Goal: Download file/media

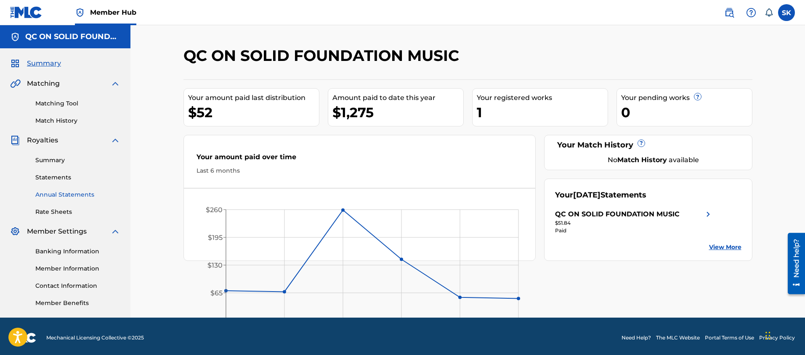
scroll to position [3, 0]
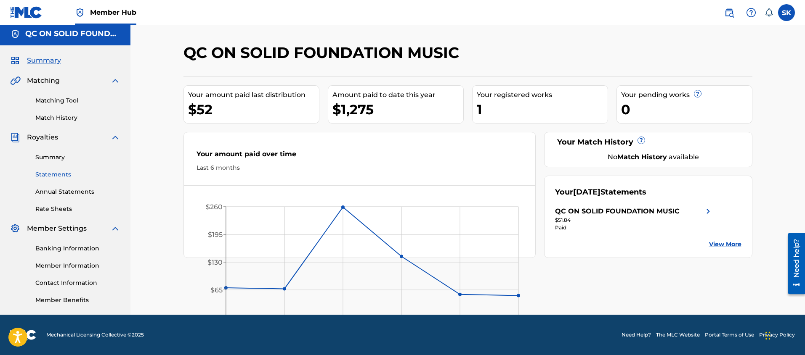
click at [61, 177] on link "Statements" at bounding box center [77, 174] width 85 height 9
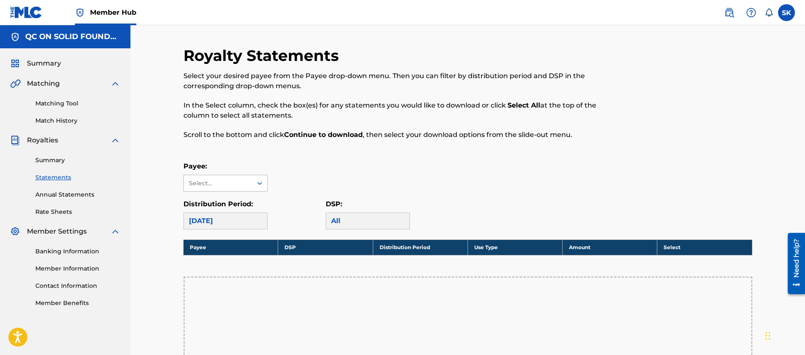
click at [259, 186] on icon at bounding box center [259, 183] width 8 height 8
click at [249, 206] on div "QC ON SOLID FOUNDATION MUSIC" at bounding box center [225, 207] width 83 height 31
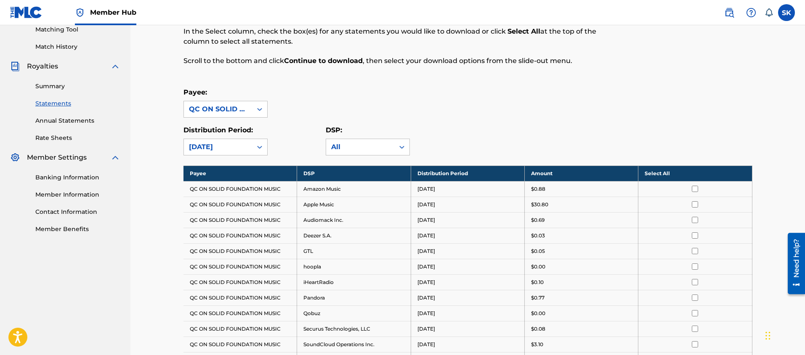
scroll to position [80, 0]
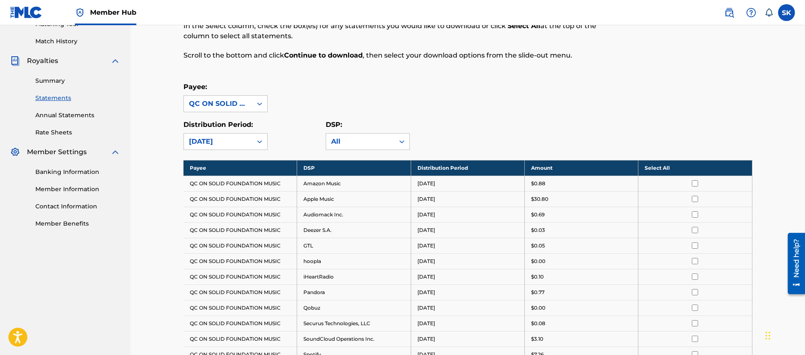
click at [671, 169] on th "Select All" at bounding box center [695, 168] width 114 height 16
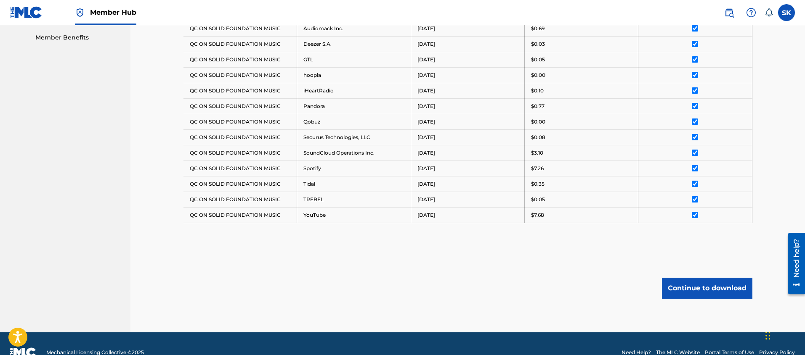
scroll to position [284, 0]
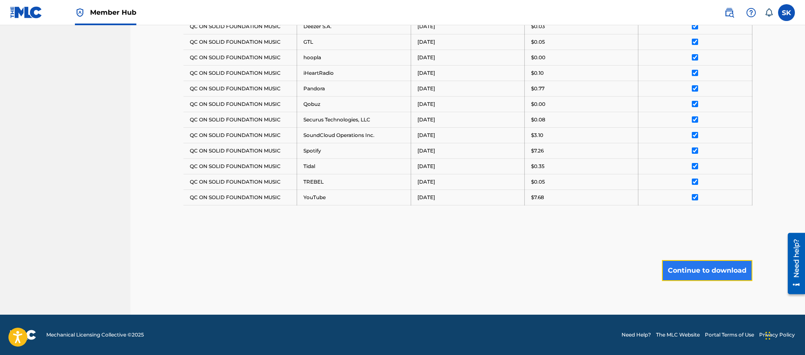
click at [718, 276] on button "Continue to download" at bounding box center [707, 270] width 90 height 21
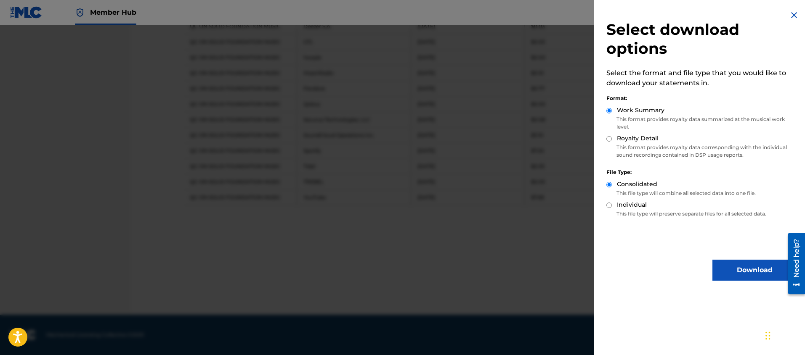
drag, startPoint x: 644, startPoint y: 142, endPoint x: 655, endPoint y: 149, distance: 12.7
click at [644, 142] on label "Royalty Detail" at bounding box center [638, 138] width 42 height 9
click at [612, 142] on input "Royalty Detail" at bounding box center [608, 138] width 5 height 5
radio input "true"
click at [733, 276] on button "Download" at bounding box center [754, 270] width 84 height 21
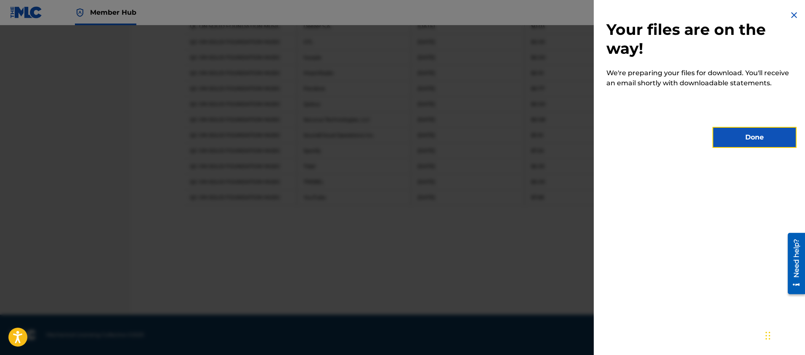
click at [737, 134] on button "Done" at bounding box center [754, 137] width 84 height 21
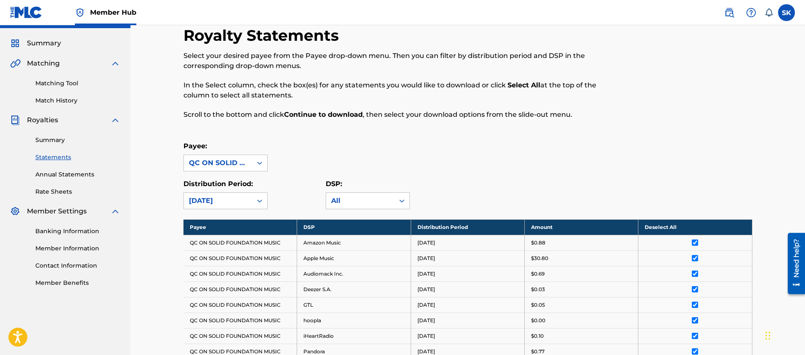
scroll to position [17, 0]
